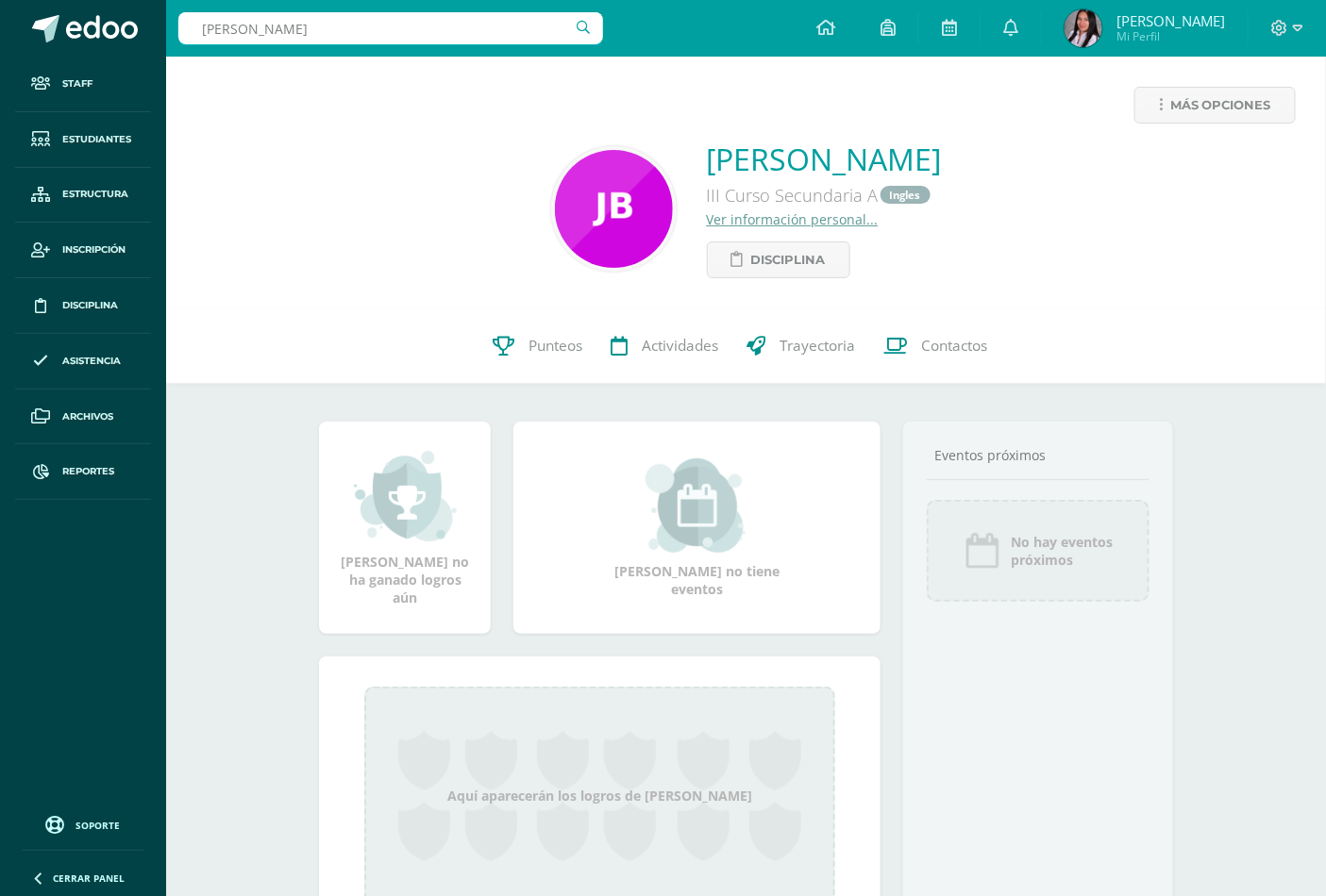
type input "[PERSON_NAME]"
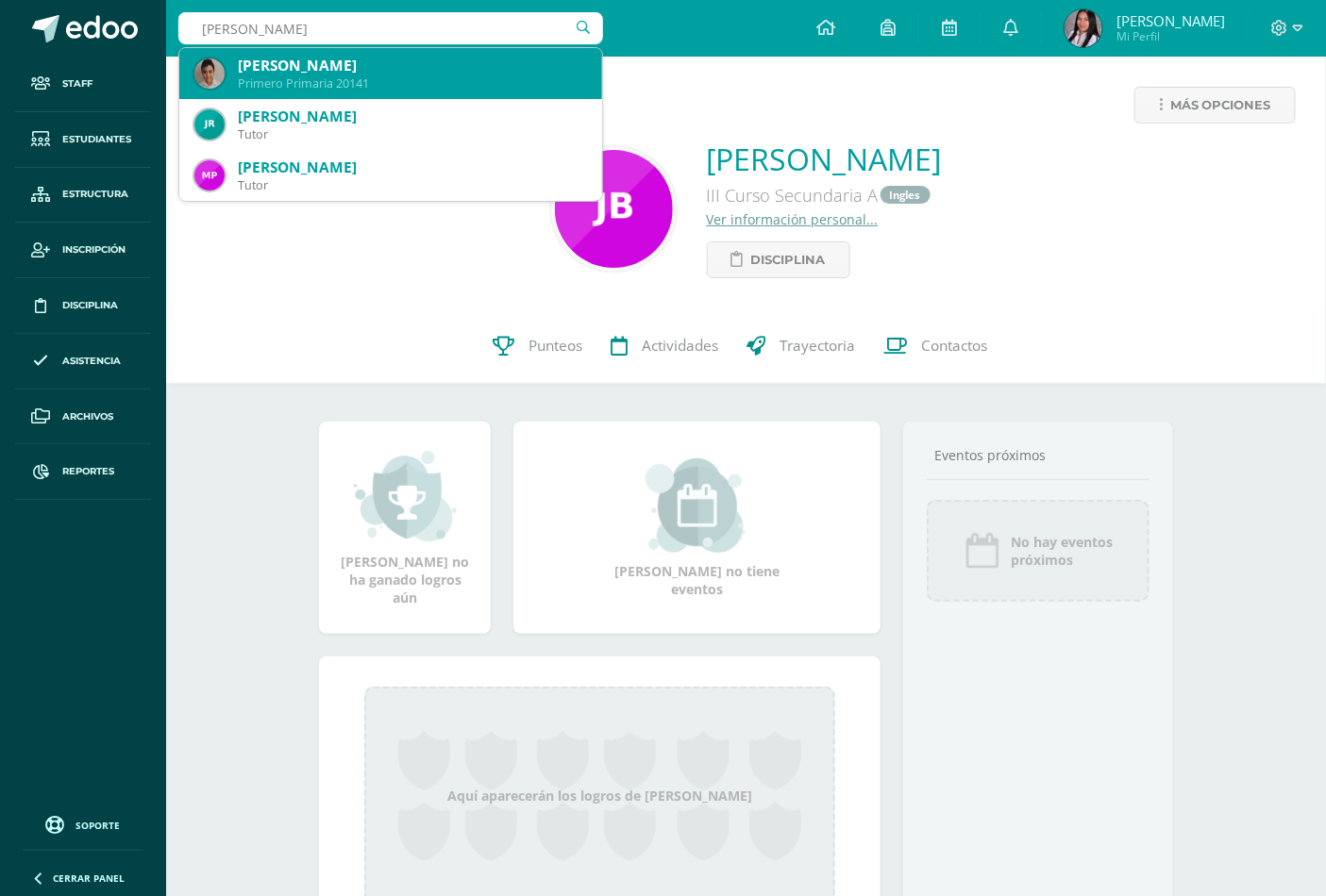
click at [260, 78] on div "Primero Primaria 20141" at bounding box center [413, 84] width 350 height 16
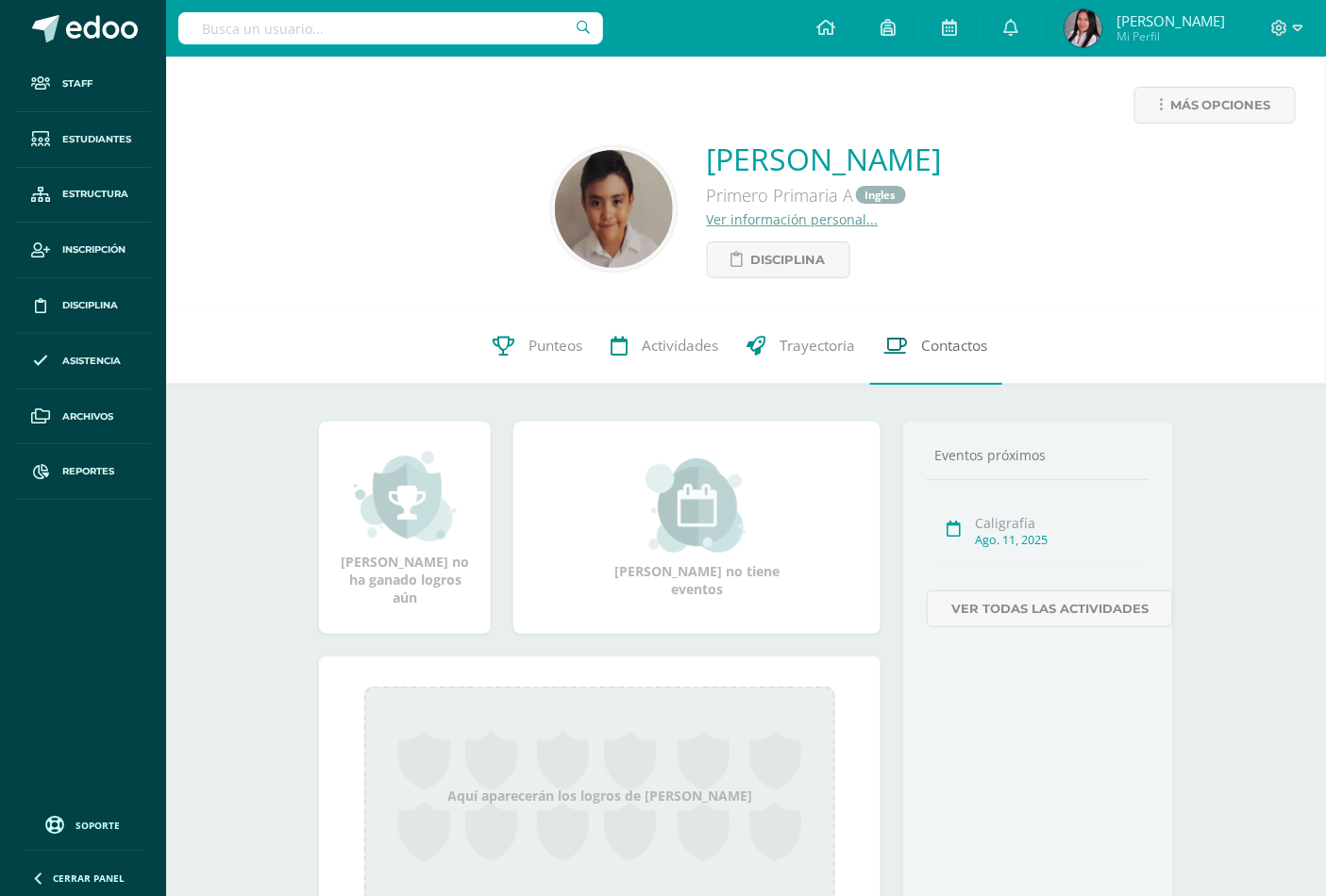
click at [927, 352] on span "Contactos" at bounding box center [955, 347] width 66 height 20
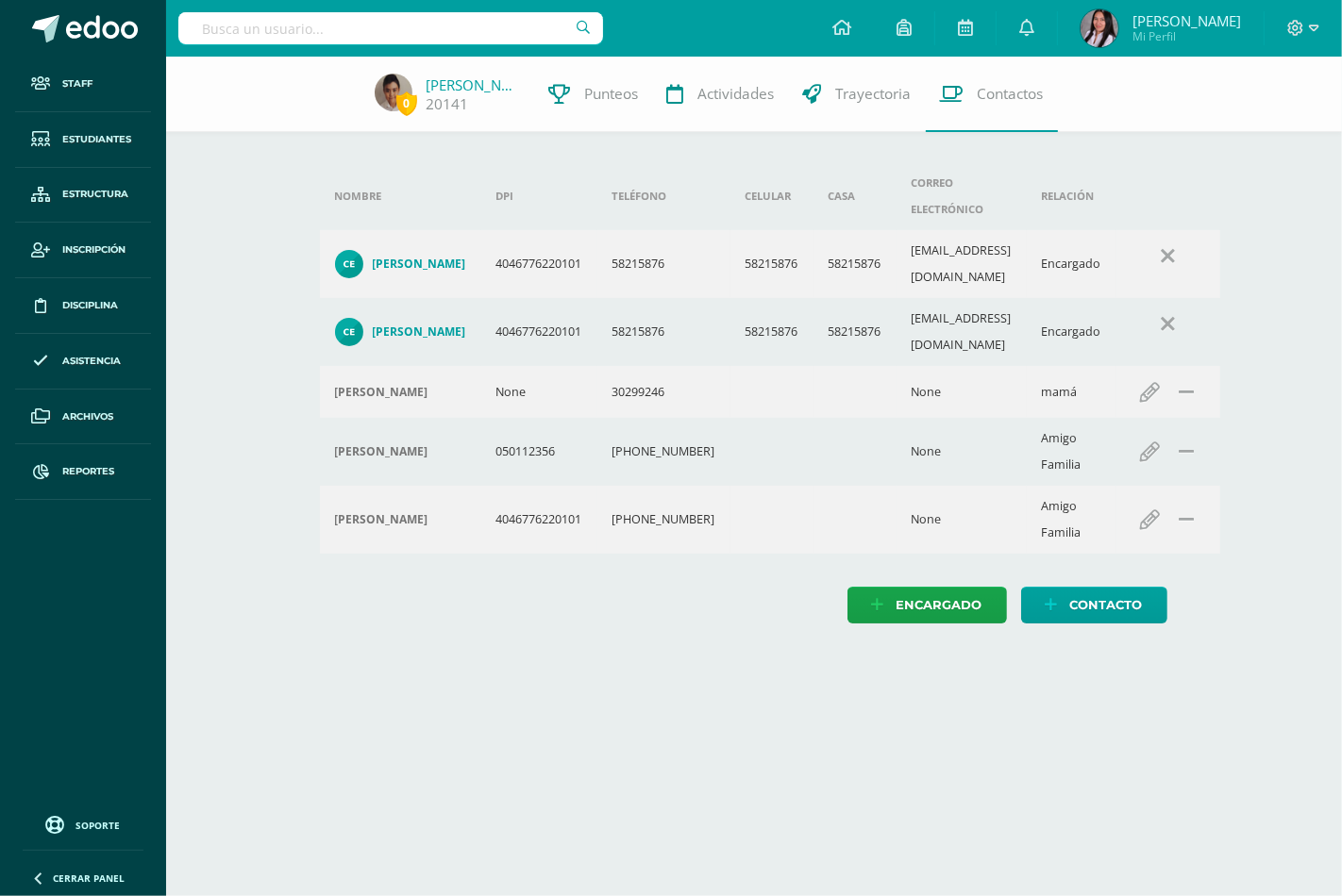
click at [342, 385] on h4 "Yulissa" at bounding box center [381, 393] width 93 height 15
click at [464, 79] on link "SANTIAGO EUCEDA" at bounding box center [474, 85] width 94 height 19
